Goal: Information Seeking & Learning: Learn about a topic

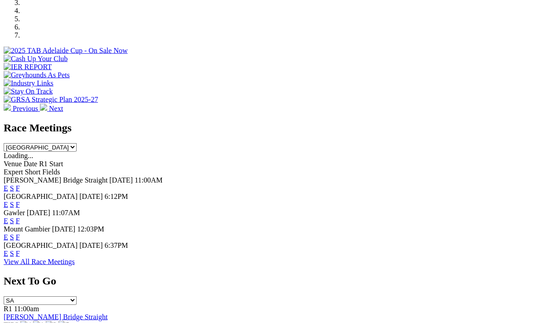
scroll to position [322, 0]
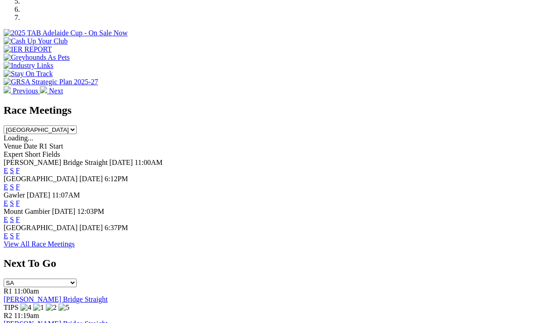
click at [20, 183] on link "F" at bounding box center [18, 187] width 4 height 8
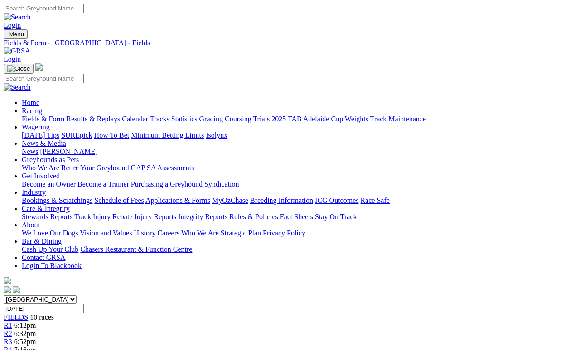
click at [53, 115] on link "Fields & Form" at bounding box center [43, 119] width 43 height 8
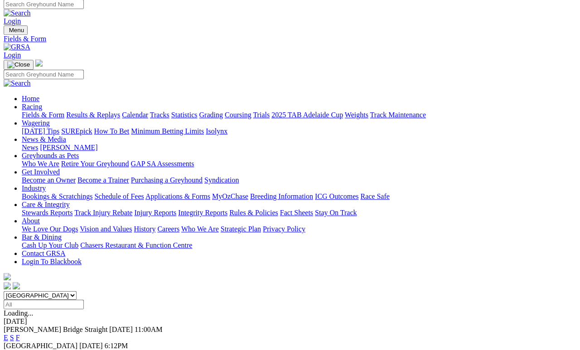
scroll to position [4, 0]
click at [20, 334] on link "F" at bounding box center [18, 338] width 4 height 8
